Goal: Communication & Community: Answer question/provide support

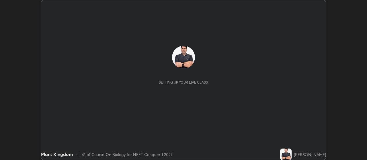
scroll to position [160, 367]
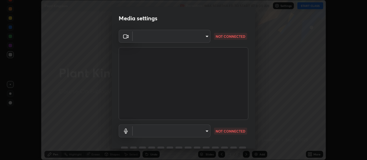
type input "3aa1f2dfd03d01f189a8a01f68d52051269995ca7ca0ffcaee6397e0c867a5cc"
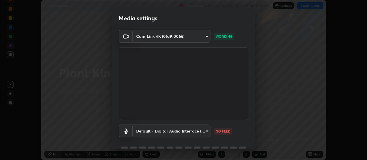
click at [205, 131] on body "Erase all Plant Kingdom Recording WAS SCHEDULED TO START AT 8:00 AM Settings ST…" at bounding box center [183, 80] width 367 height 160
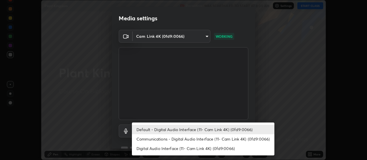
click at [215, 139] on li "Communications - Digital Audio Interface (11- Cam Link 4K) (0fd9:0066)" at bounding box center [203, 139] width 143 height 9
type input "communications"
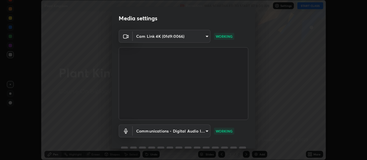
scroll to position [28, 0]
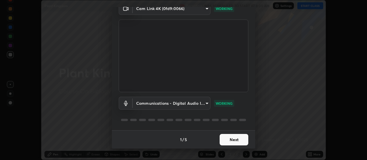
click at [240, 144] on button "Next" at bounding box center [234, 139] width 29 height 11
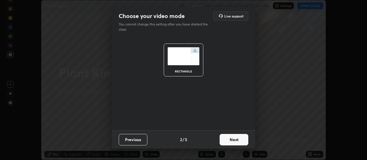
click at [240, 142] on button "Next" at bounding box center [234, 139] width 29 height 11
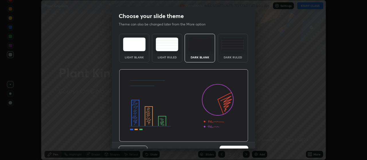
scroll to position [12, 0]
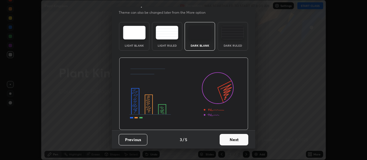
click at [244, 141] on button "Next" at bounding box center [234, 139] width 29 height 11
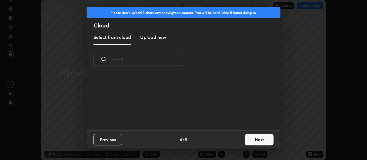
click at [252, 143] on button "Next" at bounding box center [259, 139] width 29 height 11
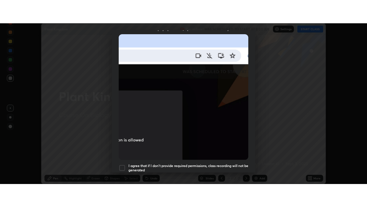
scroll to position [145, 0]
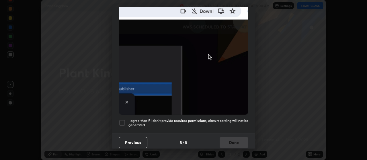
click at [122, 122] on div at bounding box center [122, 123] width 7 height 7
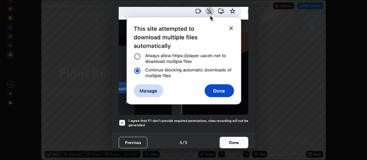
click at [232, 139] on button "Done" at bounding box center [234, 142] width 29 height 11
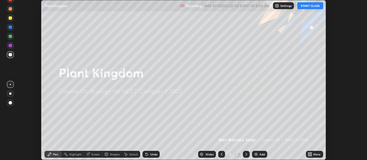
click at [311, 8] on button "START CLASS" at bounding box center [310, 5] width 26 height 7
click at [311, 7] on button "START CLASS" at bounding box center [310, 5] width 26 height 7
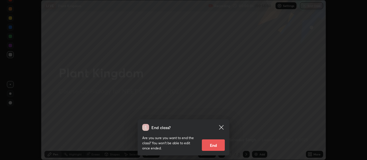
click at [268, 129] on div "End class? Are you sure you want to end the class? You won’t be able to edit on…" at bounding box center [183, 80] width 367 height 160
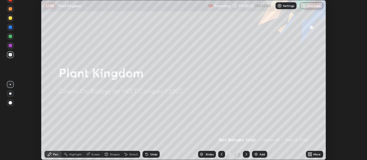
click at [312, 155] on icon at bounding box center [310, 154] width 5 height 5
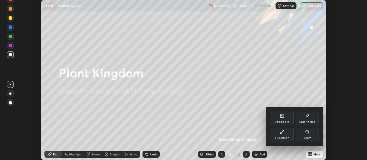
click at [285, 134] on div "Full screen" at bounding box center [282, 135] width 23 height 14
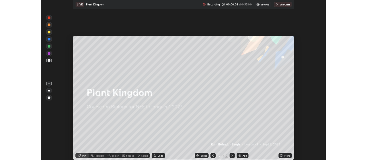
scroll to position [207, 367]
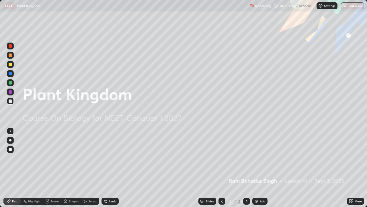
click at [255, 160] on img at bounding box center [256, 200] width 5 height 5
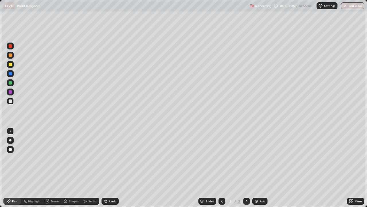
click at [254, 160] on img at bounding box center [256, 200] width 5 height 5
click at [255, 160] on img at bounding box center [256, 200] width 5 height 5
click at [257, 160] on img at bounding box center [256, 200] width 5 height 5
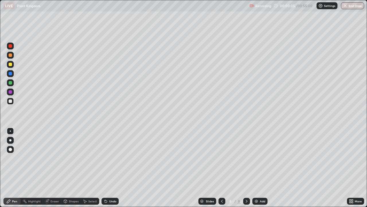
click at [256, 160] on img at bounding box center [256, 200] width 5 height 5
click at [221, 160] on icon at bounding box center [222, 200] width 5 height 5
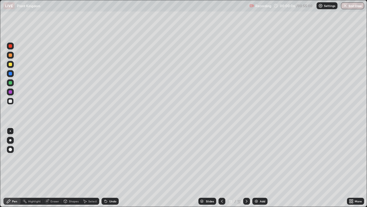
click at [220, 160] on icon at bounding box center [222, 200] width 5 height 5
click at [221, 160] on icon at bounding box center [222, 200] width 5 height 5
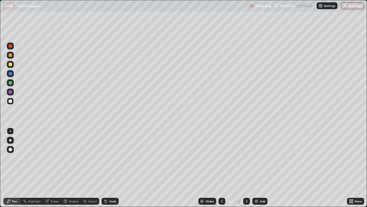
click at [221, 160] on icon at bounding box center [222, 200] width 5 height 5
click at [221, 160] on icon at bounding box center [222, 200] width 2 height 3
click at [12, 65] on div at bounding box center [10, 64] width 3 height 3
click at [11, 83] on div at bounding box center [10, 82] width 3 height 3
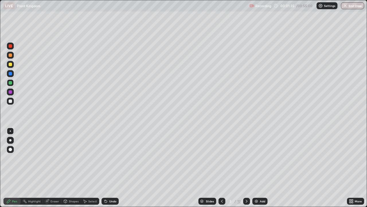
click at [11, 139] on div at bounding box center [10, 140] width 7 height 7
click at [13, 151] on div at bounding box center [10, 149] width 7 height 7
click at [10, 140] on div at bounding box center [10, 140] width 2 height 2
click at [11, 101] on div at bounding box center [10, 100] width 3 height 3
click at [10, 85] on div at bounding box center [10, 82] width 7 height 7
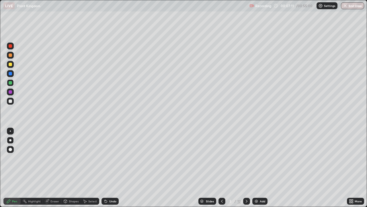
click at [246, 160] on icon at bounding box center [247, 200] width 2 height 3
click at [246, 160] on icon at bounding box center [246, 200] width 5 height 5
click at [12, 102] on div at bounding box center [10, 100] width 3 height 3
click at [9, 65] on div at bounding box center [10, 64] width 3 height 3
click at [247, 160] on icon at bounding box center [247, 200] width 2 height 3
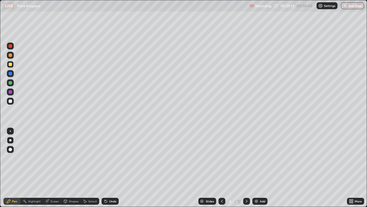
click at [246, 160] on icon at bounding box center [246, 200] width 5 height 5
click at [10, 83] on div at bounding box center [10, 82] width 3 height 3
click at [11, 65] on div at bounding box center [10, 64] width 3 height 3
click at [11, 82] on div at bounding box center [10, 82] width 3 height 3
click at [12, 65] on div at bounding box center [10, 64] width 3 height 3
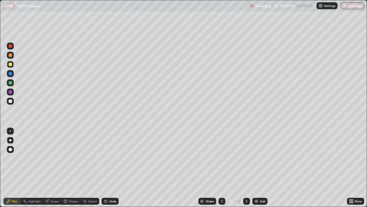
click at [247, 160] on icon at bounding box center [246, 200] width 5 height 5
click at [10, 82] on div at bounding box center [10, 82] width 3 height 3
click at [11, 65] on div at bounding box center [10, 64] width 3 height 3
click at [221, 160] on icon at bounding box center [222, 200] width 5 height 5
click at [246, 160] on icon at bounding box center [246, 200] width 5 height 5
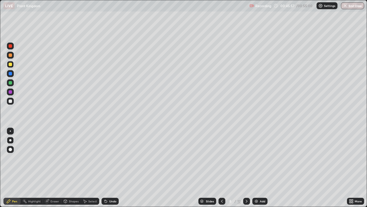
click at [10, 83] on div at bounding box center [10, 82] width 3 height 3
click at [12, 83] on div at bounding box center [10, 82] width 3 height 3
click at [13, 64] on div at bounding box center [10, 64] width 7 height 7
click at [234, 9] on div "LIVE [GEOGRAPHIC_DATA]" at bounding box center [125, 5] width 244 height 11
click at [221, 160] on icon at bounding box center [222, 200] width 5 height 5
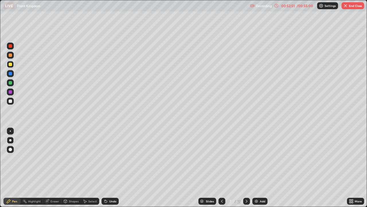
click at [12, 81] on div at bounding box center [10, 82] width 7 height 7
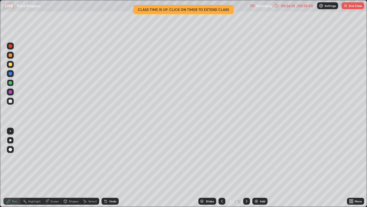
click at [346, 6] on img "button" at bounding box center [345, 5] width 5 height 5
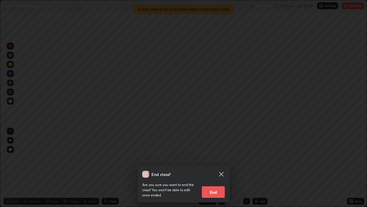
click at [213, 160] on button "End" at bounding box center [213, 191] width 23 height 11
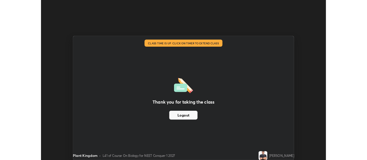
scroll to position [28521, 28315]
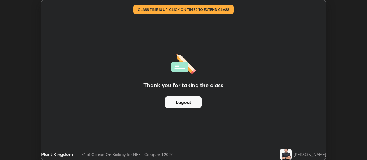
click at [190, 104] on button "Logout" at bounding box center [183, 102] width 36 height 11
